Goal: Information Seeking & Learning: Understand process/instructions

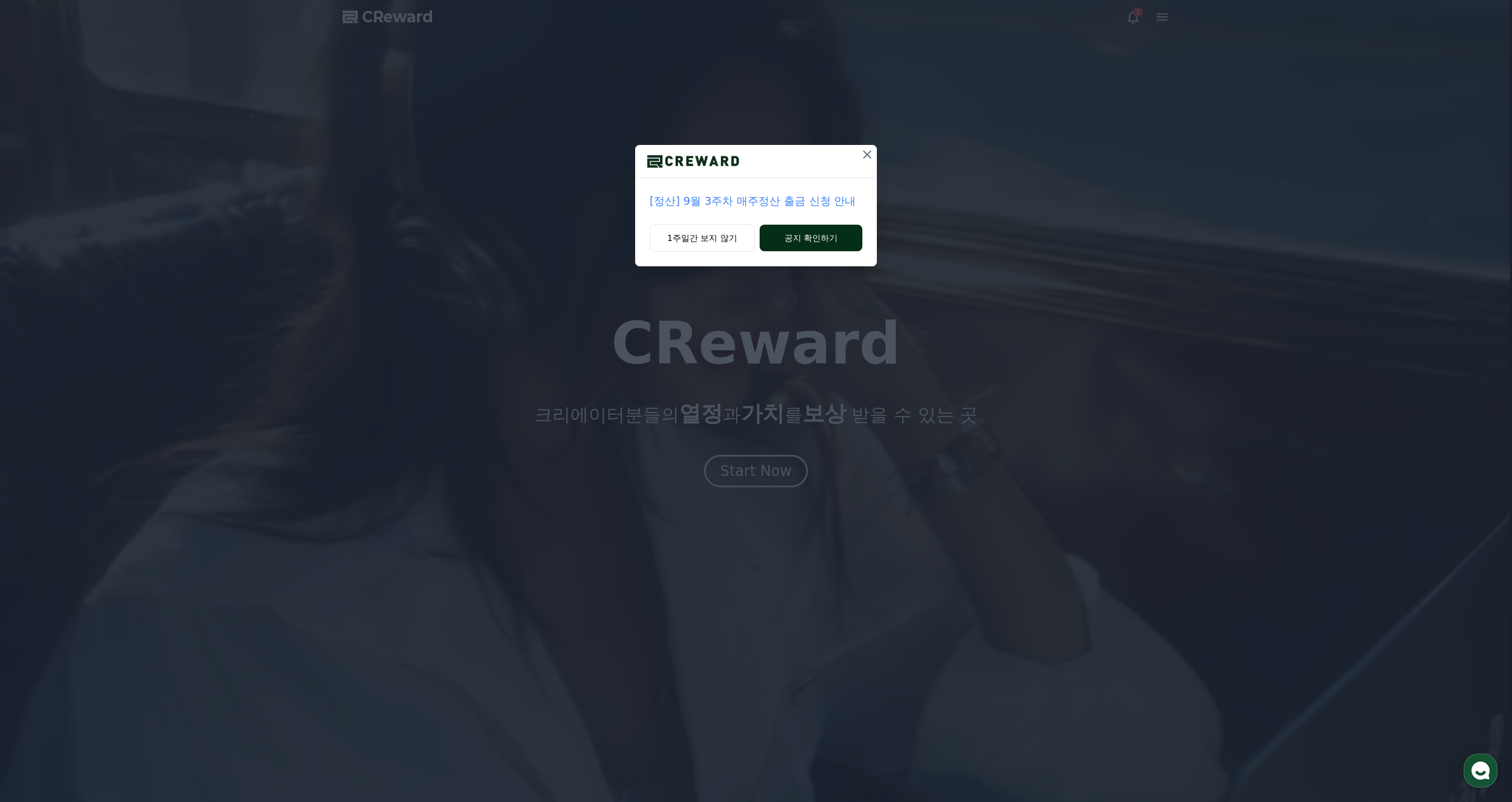
click at [810, 242] on button "공지 확인하기" at bounding box center [811, 238] width 103 height 26
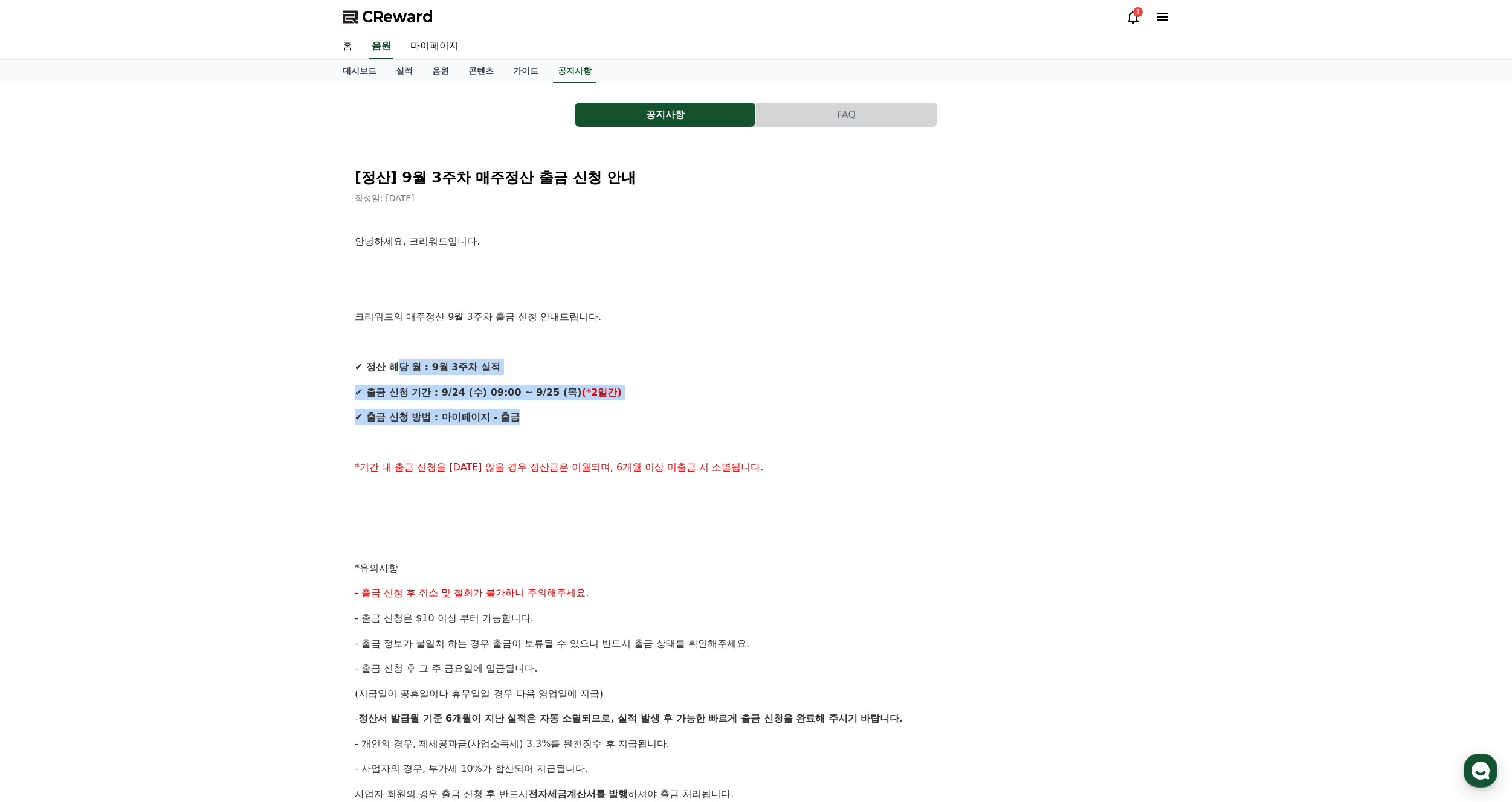
drag, startPoint x: 413, startPoint y: 365, endPoint x: 779, endPoint y: 416, distance: 369.5
click at [777, 414] on div "안녕하세요, 크리워드입니다. 크리워드의 매주정산 9월 3주차 출금 신청 안내드립니다. ✔ 정산 해당 월 : 9월 3주차 실적 ✔ 출금 신청 기…" at bounding box center [756, 581] width 802 height 694
click at [784, 420] on p "✔ 출금 신청 방법 : 마이페이지 - 출금" at bounding box center [756, 418] width 802 height 16
click at [476, 72] on link "콘텐츠" at bounding box center [481, 71] width 45 height 23
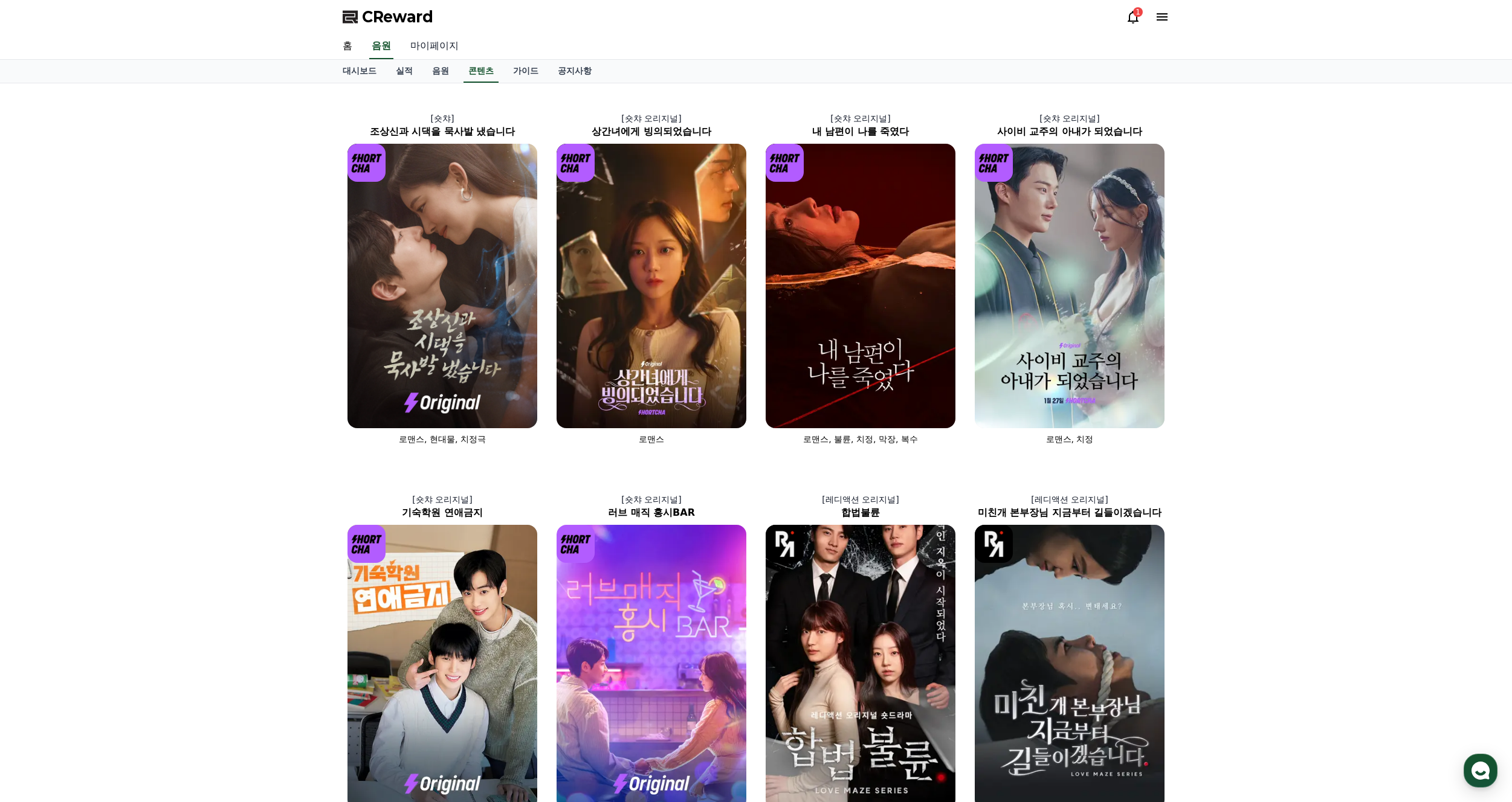
click at [438, 47] on link "마이페이지" at bounding box center [434, 47] width 68 height 26
select select "**********"
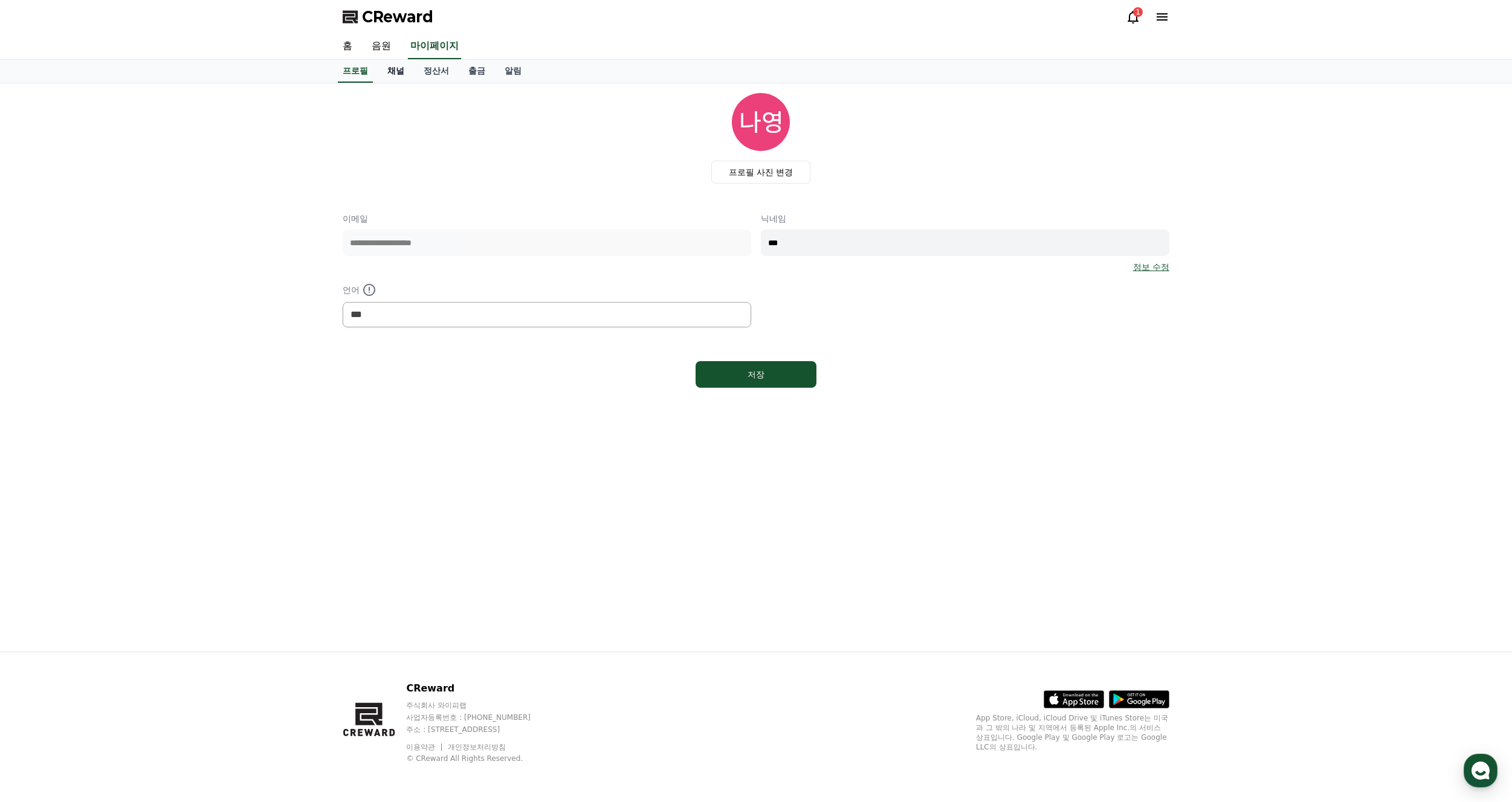
click at [400, 70] on link "채널" at bounding box center [396, 71] width 36 height 23
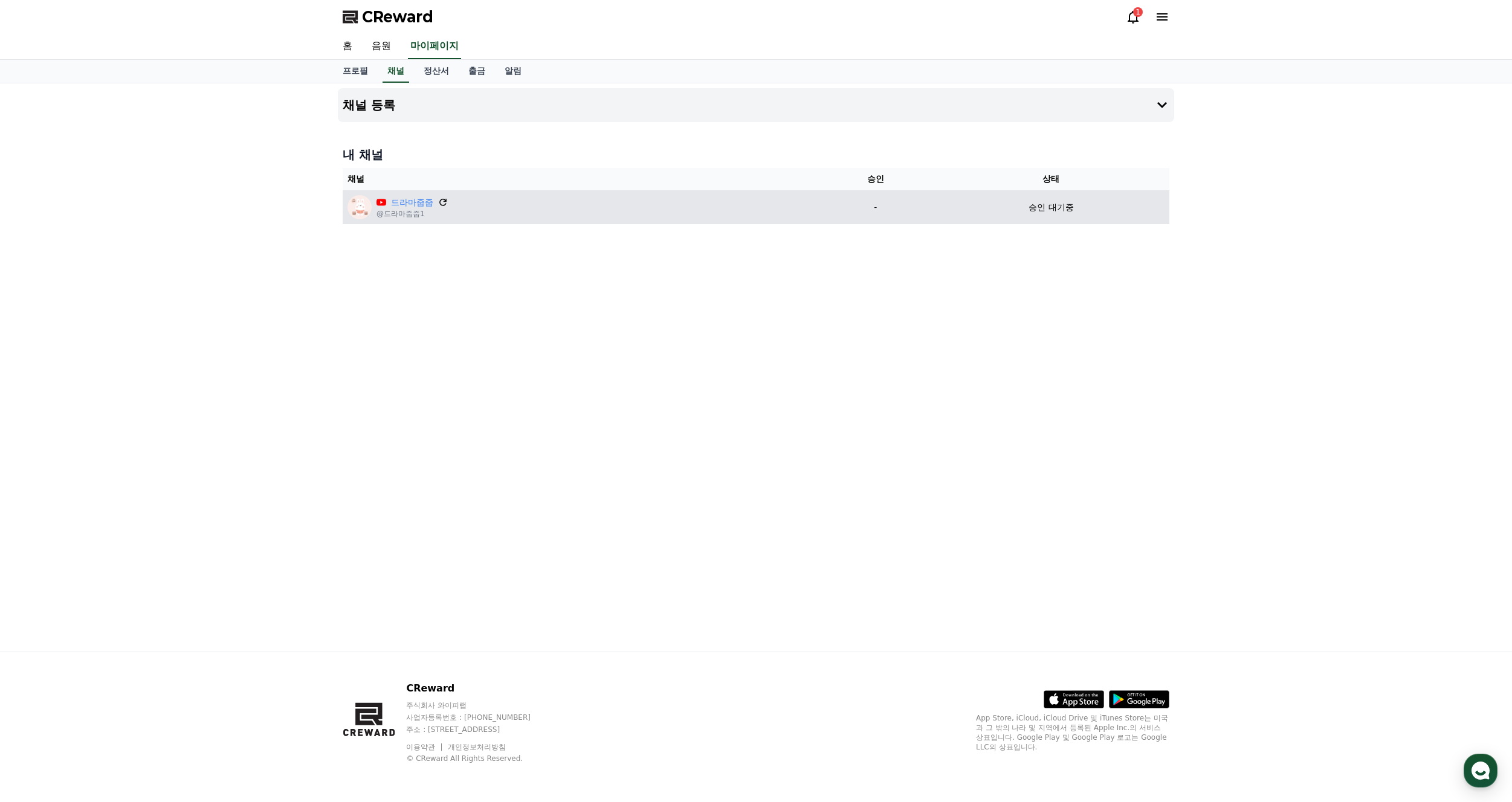
click at [438, 201] on icon at bounding box center [443, 202] width 11 height 11
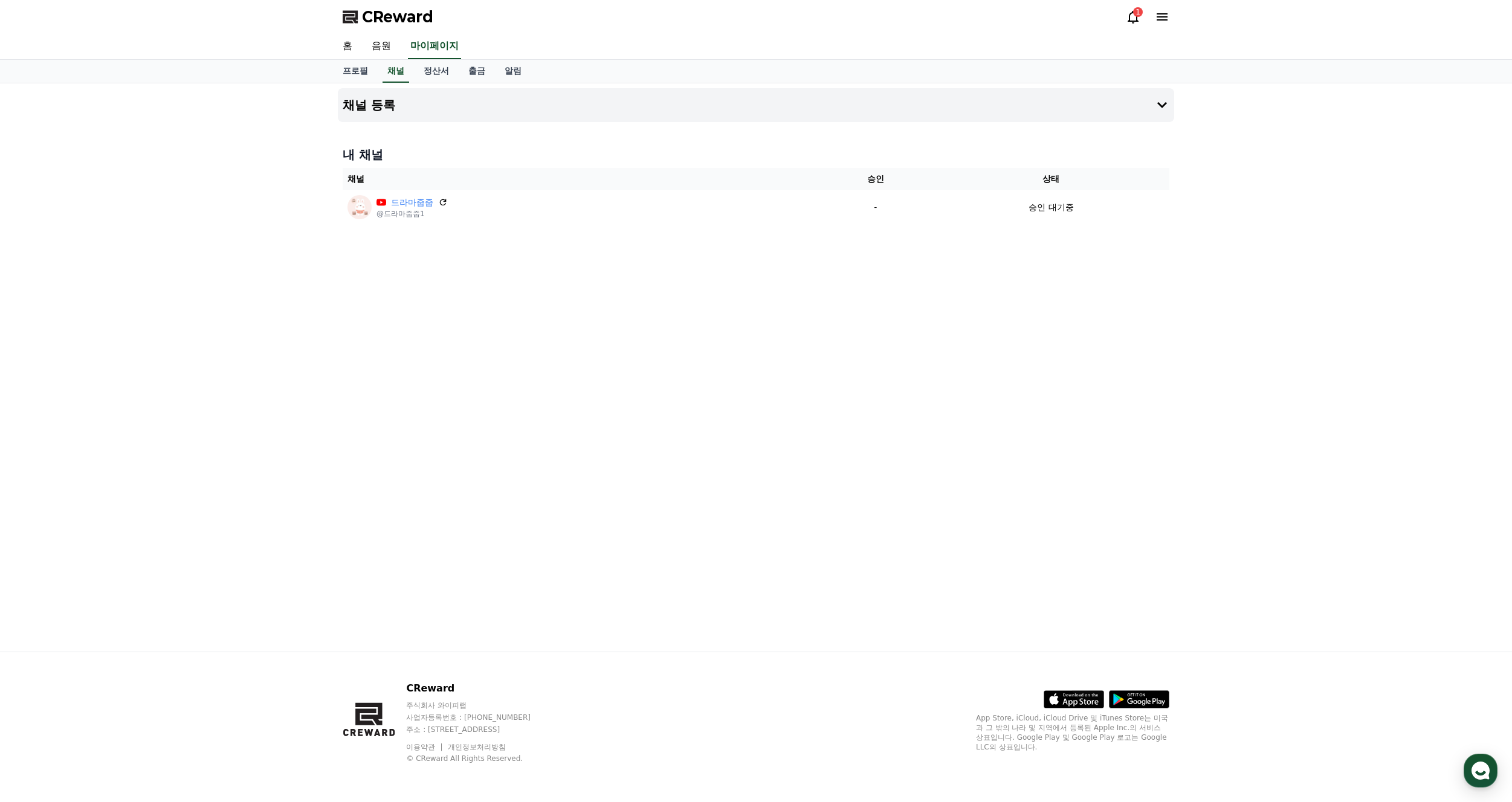
click at [1134, 19] on icon at bounding box center [1133, 17] width 14 height 14
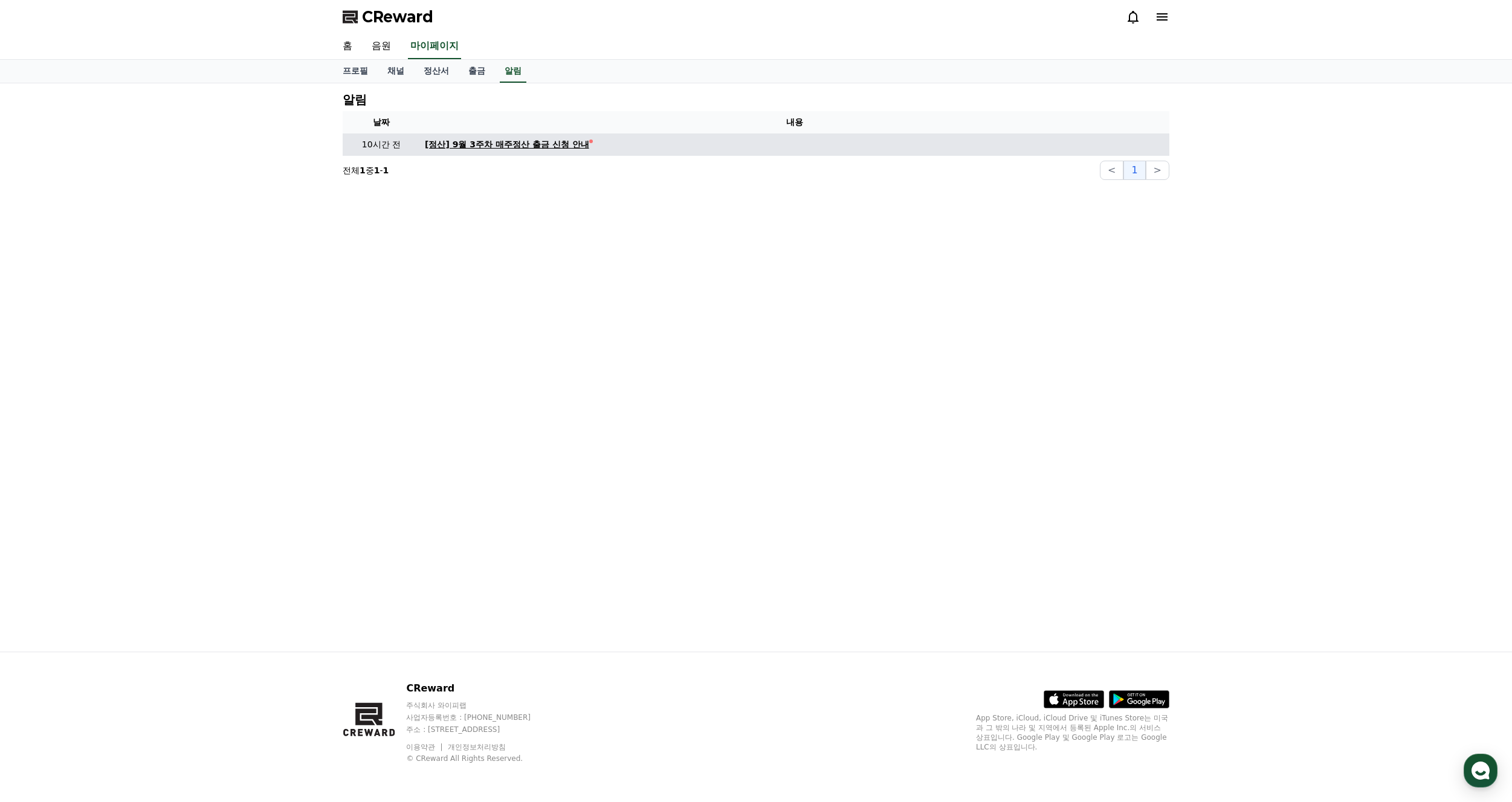
click at [515, 143] on div "[정산] 9월 3주차 매주정산 출금 신청 안내" at bounding box center [507, 145] width 164 height 12
